Goal: Task Accomplishment & Management: Use online tool/utility

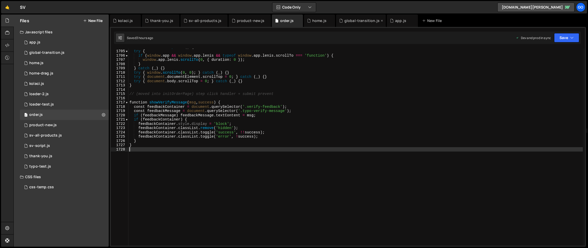
scroll to position [7279, 0]
click at [351, 20] on div "global-transition.js" at bounding box center [361, 20] width 35 height 5
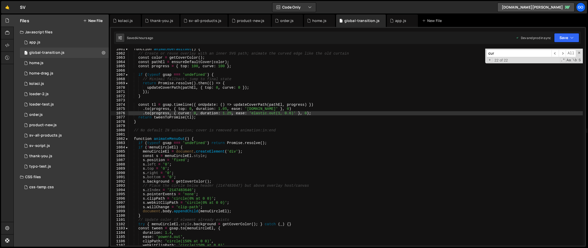
click at [308, 89] on div "function animateDefaultOut ( ) { // Create or reuse overlay with an inner SVG p…" at bounding box center [355, 150] width 454 height 206
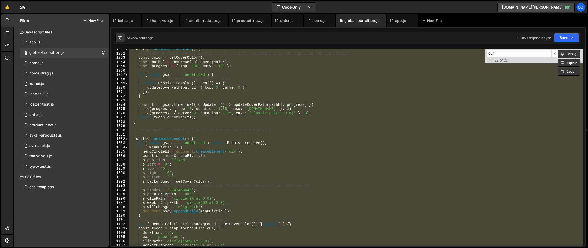
click at [208, 105] on div "function animateDefaultOut ( ) { // Create or reuse overlay with an inner SVG p…" at bounding box center [355, 147] width 454 height 197
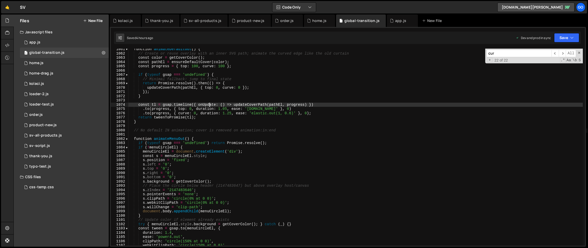
type textarea "})();"
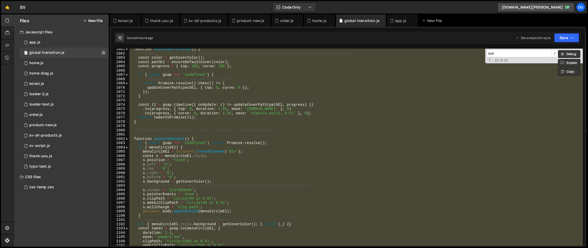
paste textarea
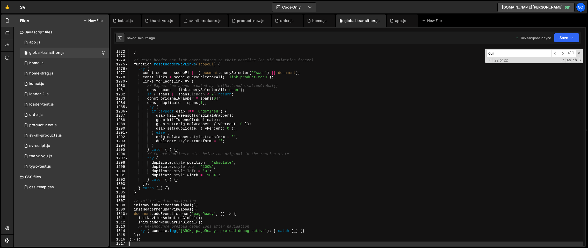
click at [310, 103] on div "initFixedHeaderScroll ( ) ; } // Reset header nav link hover states to their ba…" at bounding box center [355, 148] width 454 height 206
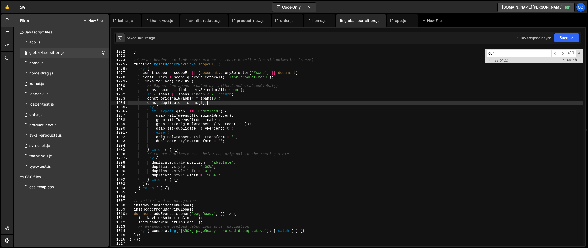
type textarea "})();"
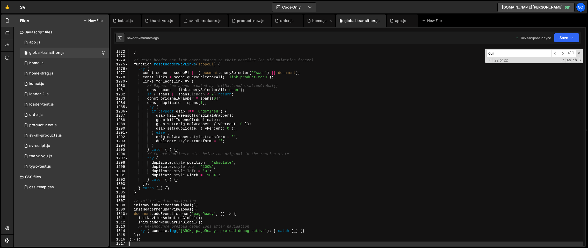
click at [307, 21] on icon at bounding box center [309, 20] width 4 height 5
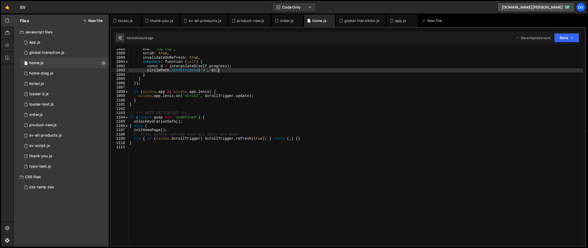
click at [300, 72] on div "end : 'top top' , scrub : true , invalidateOnRefresh : true , onUpdate : functi…" at bounding box center [355, 150] width 454 height 206
type textarea "}"
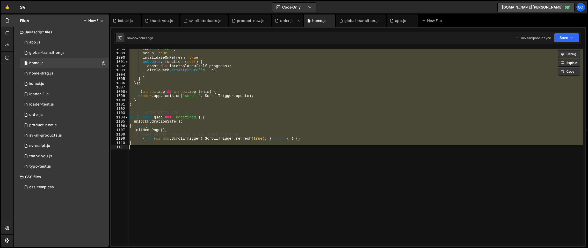
click at [280, 21] on div "order.js" at bounding box center [286, 20] width 13 height 5
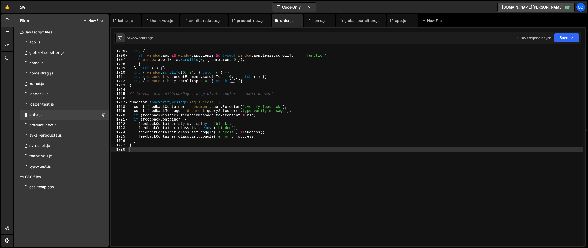
click at [281, 73] on div "function scrollToTopForce ( ) { try { if ( window . app && window . app . [PERS…" at bounding box center [355, 148] width 454 height 206
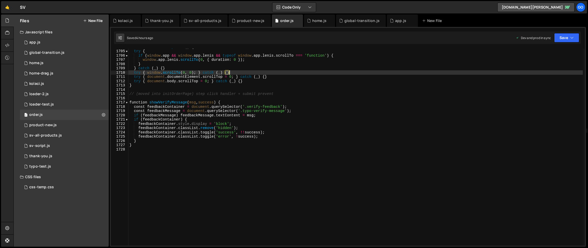
type textarea "}"
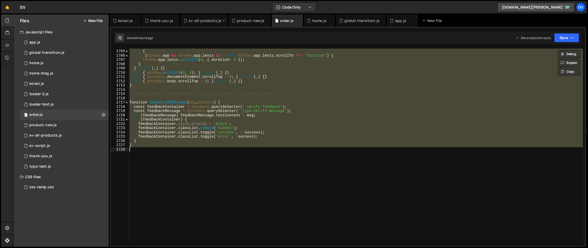
click at [196, 22] on div "sv-all-products.js" at bounding box center [205, 20] width 33 height 5
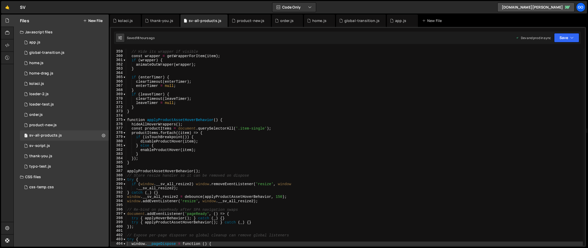
click at [218, 81] on div "// Hide its wrapper if visible const wrapper = getWrapperForItem ( item ) ; if …" at bounding box center [354, 148] width 457 height 206
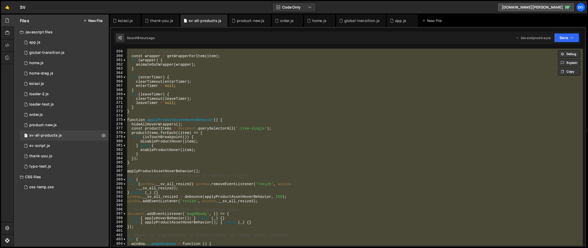
click at [219, 92] on div "// Hide its wrapper if visible const wrapper = getWrapperForItem ( item ) ; if …" at bounding box center [354, 147] width 457 height 197
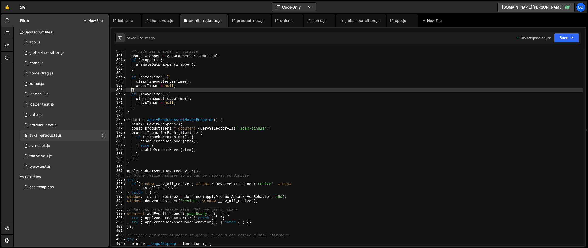
type textarea "} catch (_) {}"
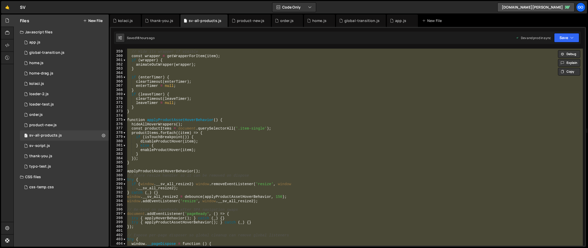
paste textarea
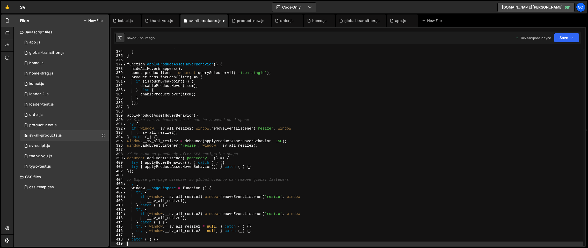
scroll to position [1593, 0]
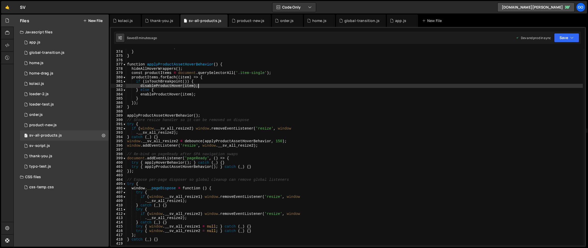
click at [245, 85] on div "leaveTimer = null ; } } function applyProductAssetHoverBehavior ( ) { hideAllHo…" at bounding box center [354, 148] width 457 height 206
type textarea "} catch (_) {}"
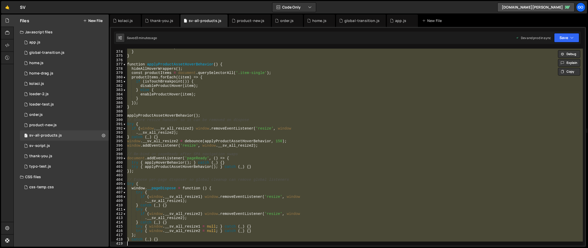
paste textarea
